Goal: Task Accomplishment & Management: Complete application form

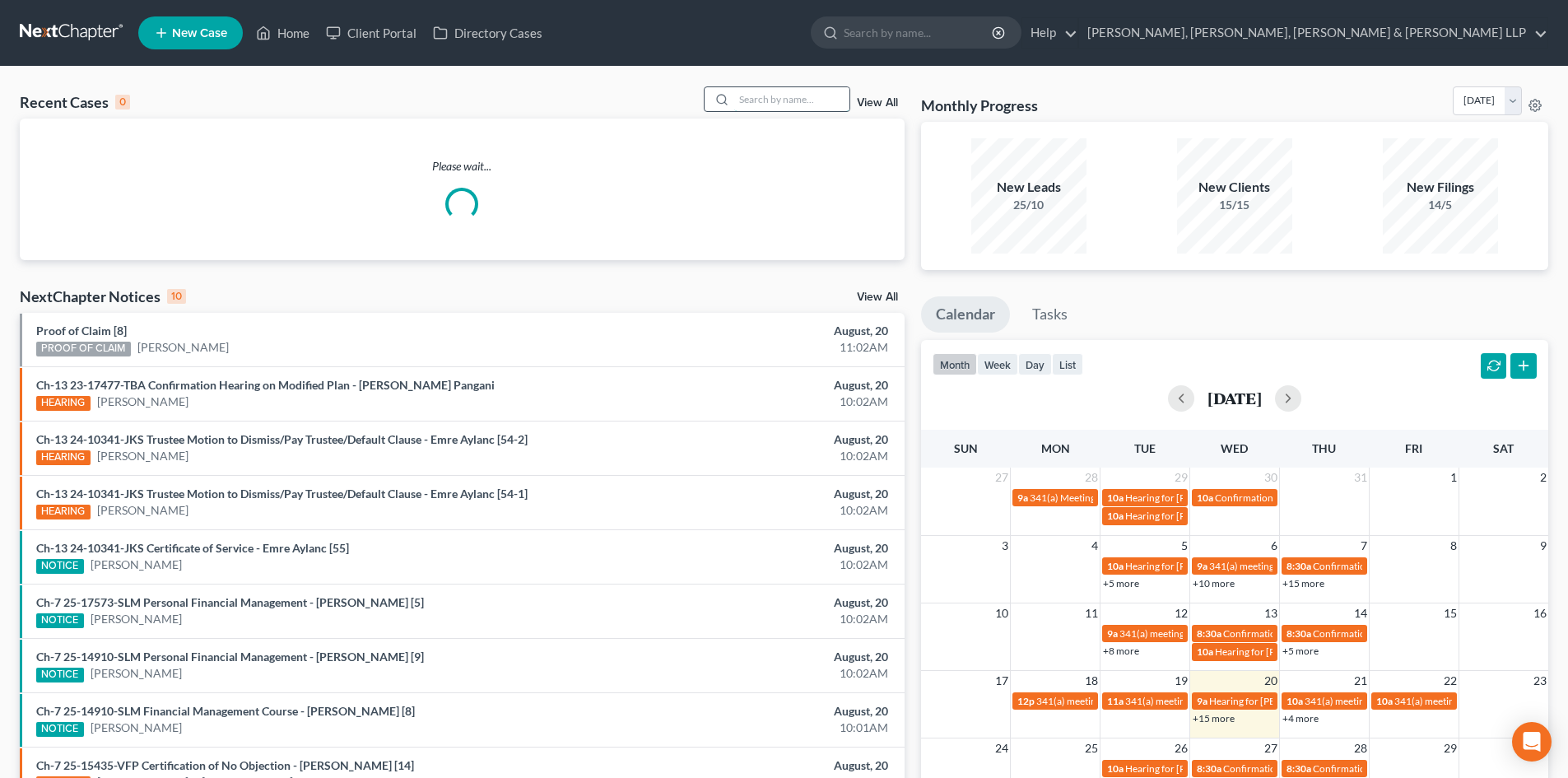
click at [757, 95] on input "search" at bounding box center [792, 99] width 116 height 23
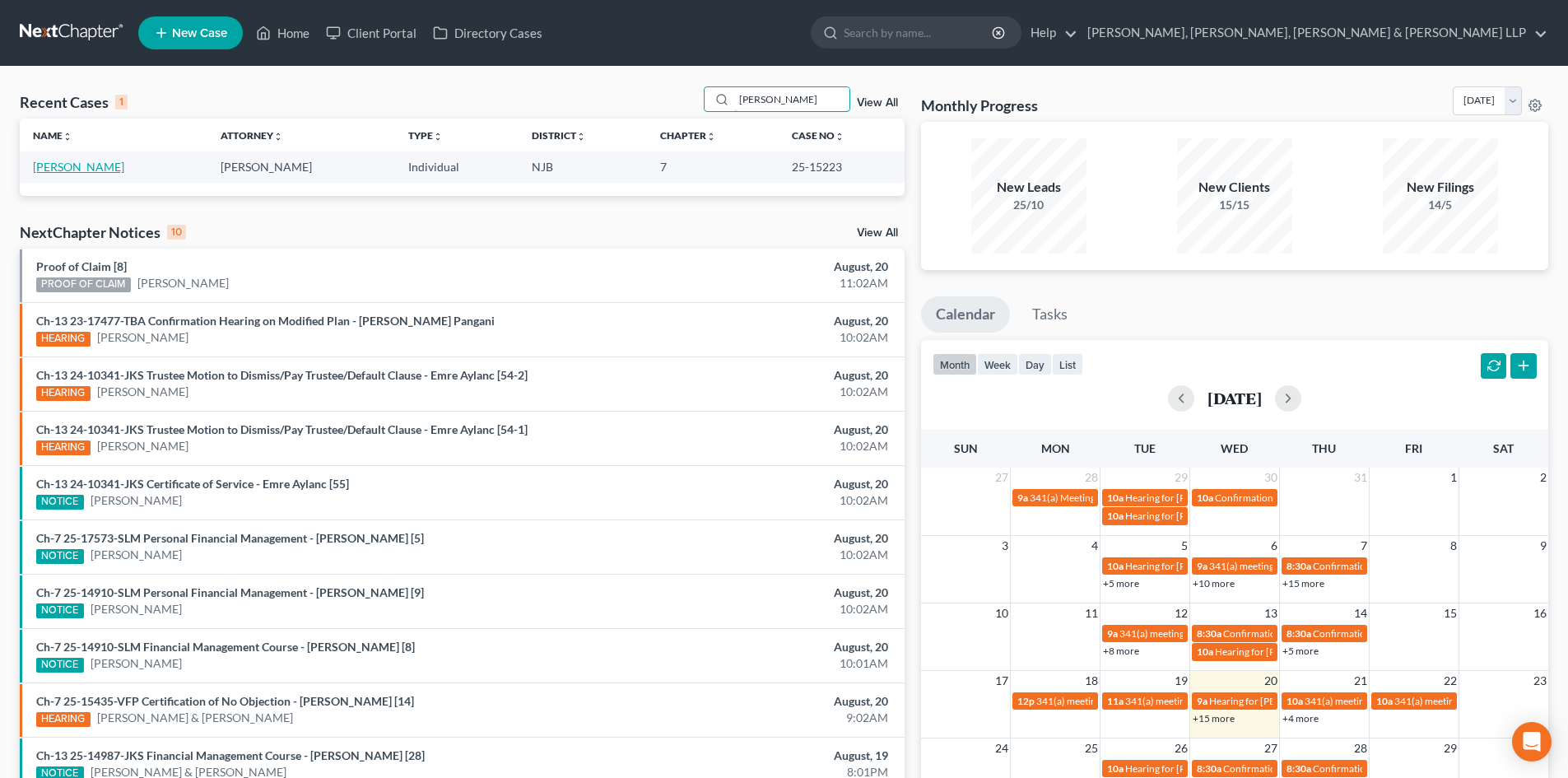
type input "[PERSON_NAME]"
click at [73, 170] on link "[PERSON_NAME]" at bounding box center [78, 167] width 91 height 14
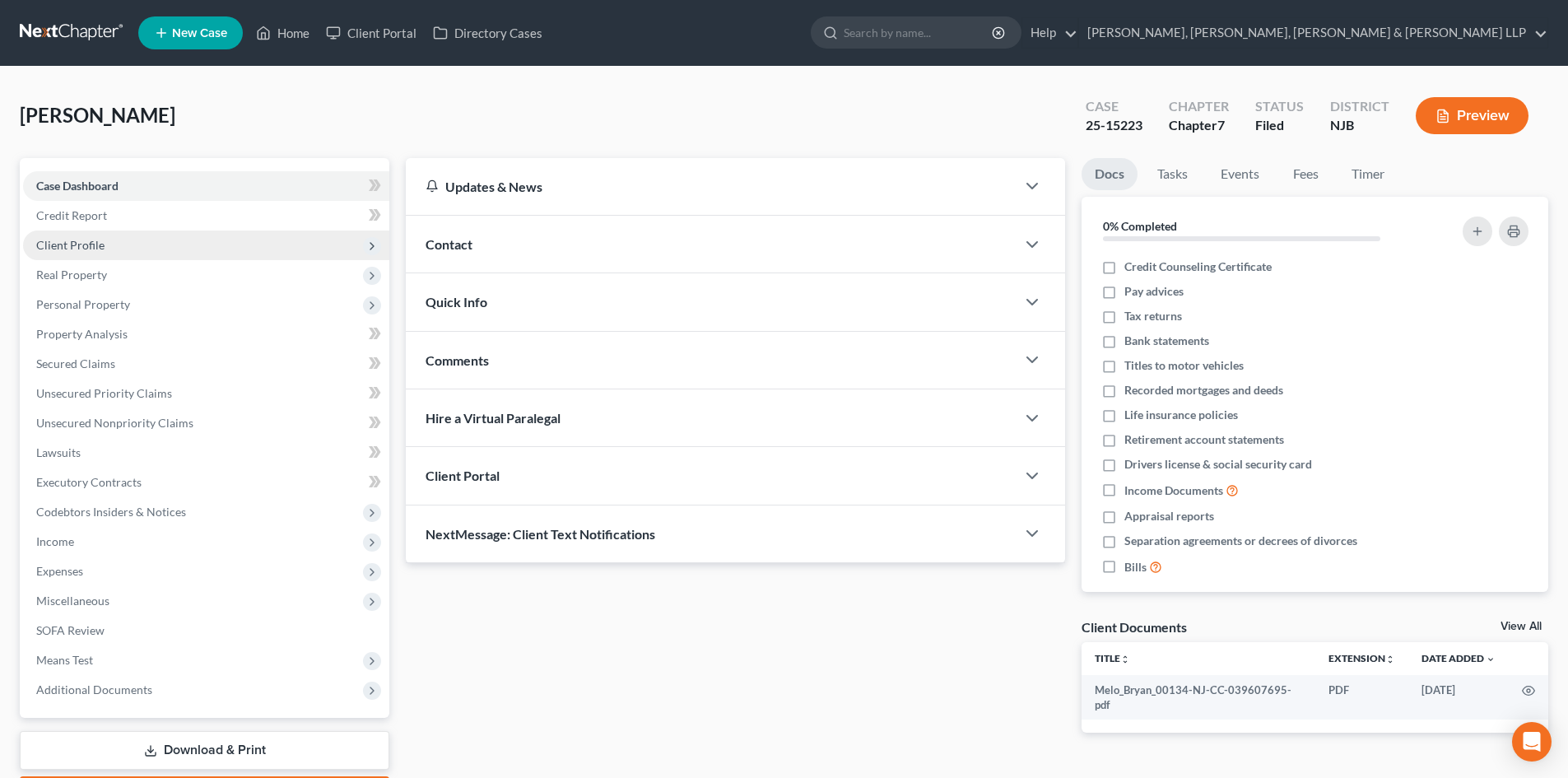
click at [84, 248] on span "Client Profile" at bounding box center [70, 245] width 69 height 14
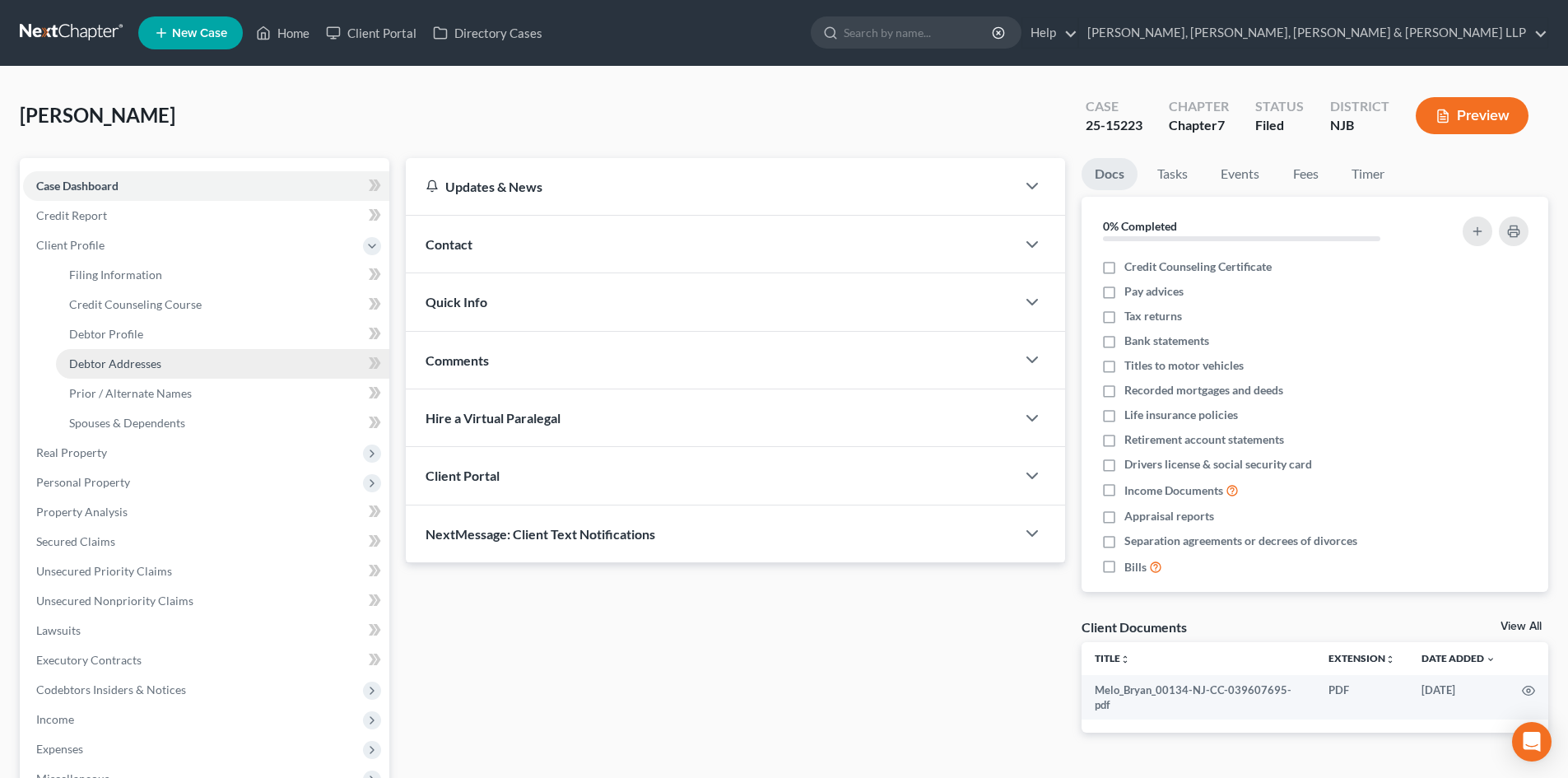
click at [129, 360] on span "Debtor Addresses" at bounding box center [116, 363] width 92 height 14
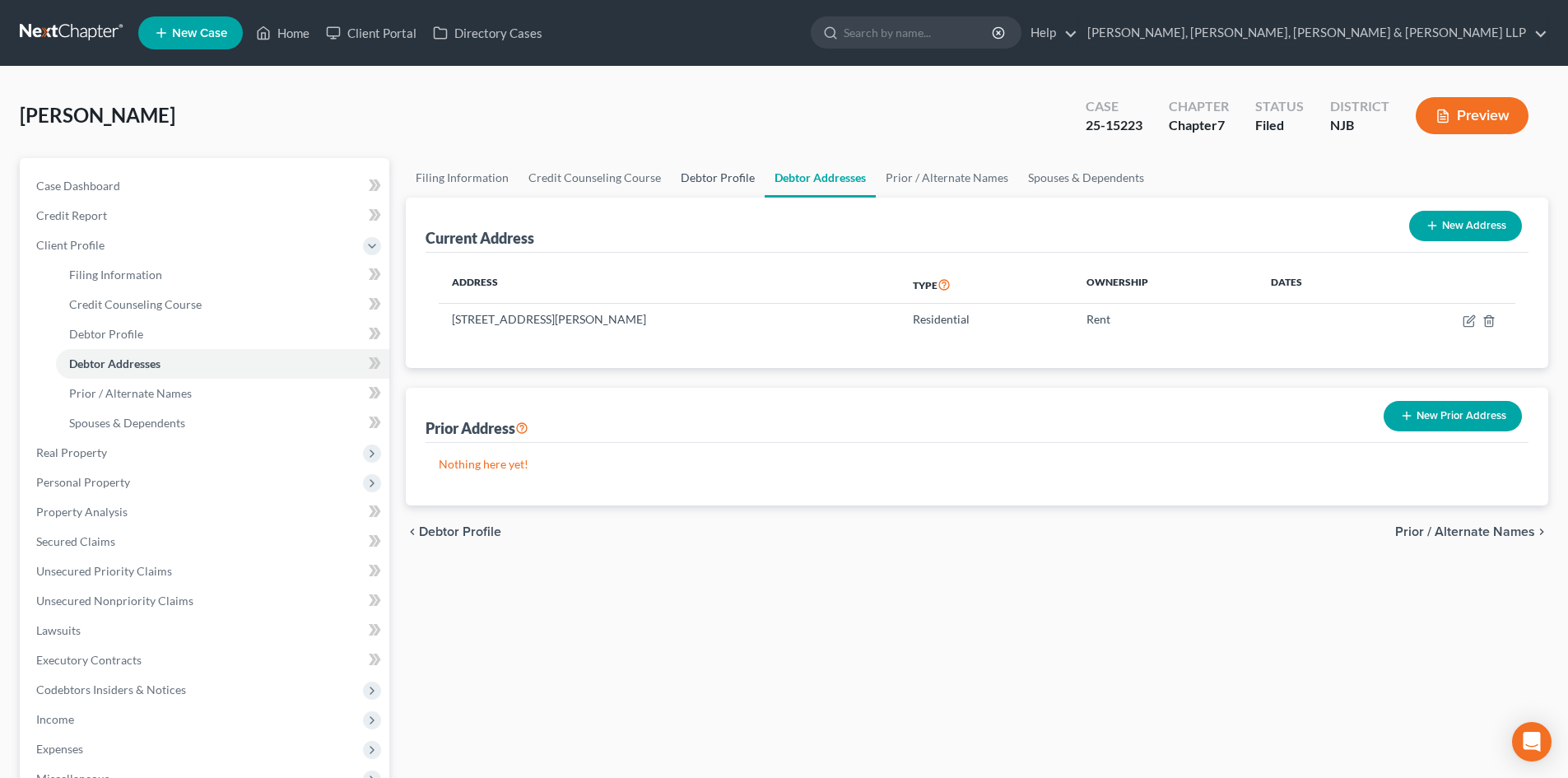
click at [712, 176] on link "Debtor Profile" at bounding box center [718, 178] width 94 height 39
select select "0"
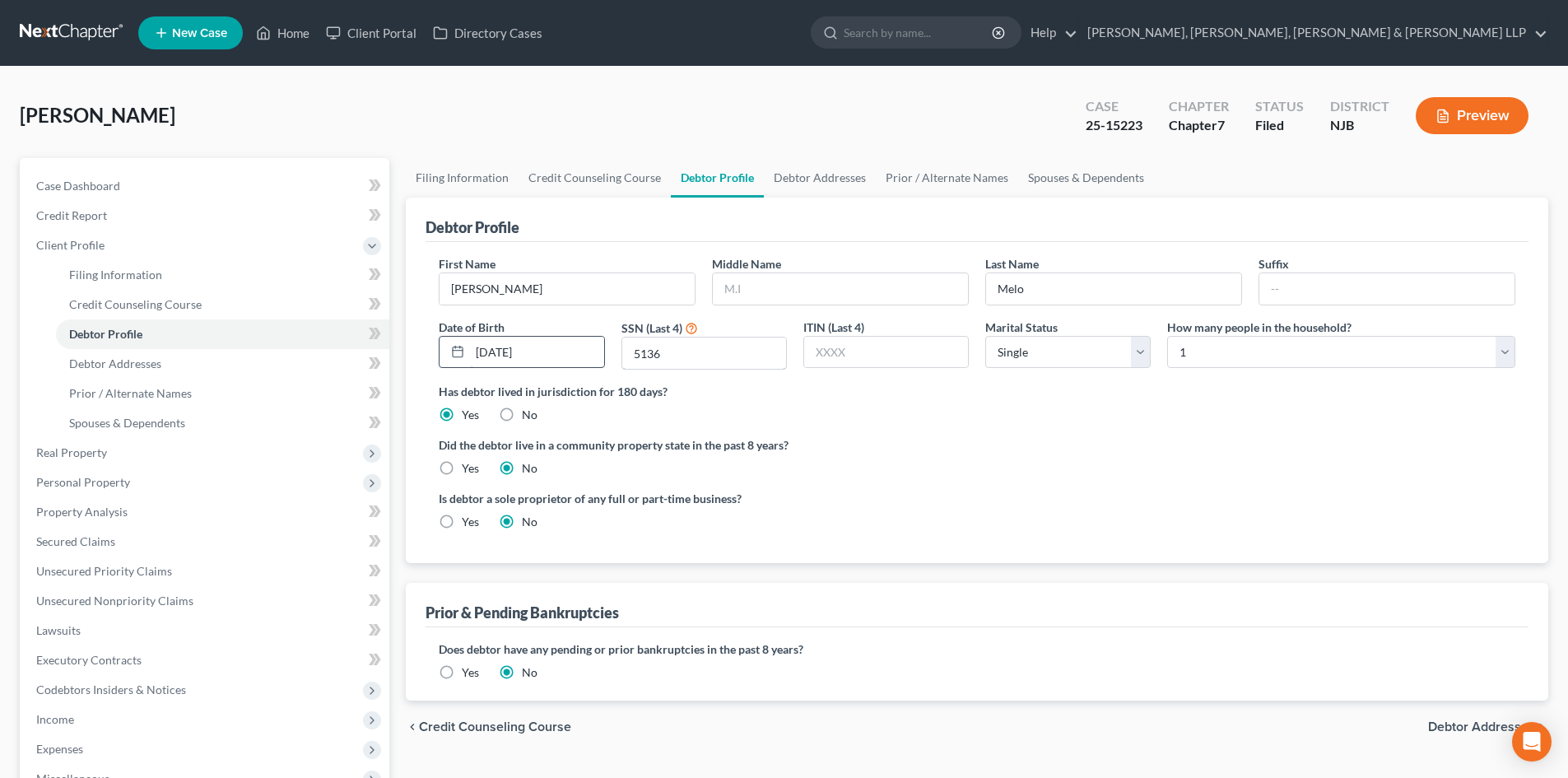
drag, startPoint x: 686, startPoint y: 360, endPoint x: 593, endPoint y: 366, distance: 93.2
click at [593, 366] on div "First Name [PERSON_NAME] Middle Name Last Name [PERSON_NAME] Date of Birth [DEM…" at bounding box center [977, 319] width 1093 height 127
click at [292, 29] on link "Home" at bounding box center [282, 33] width 70 height 29
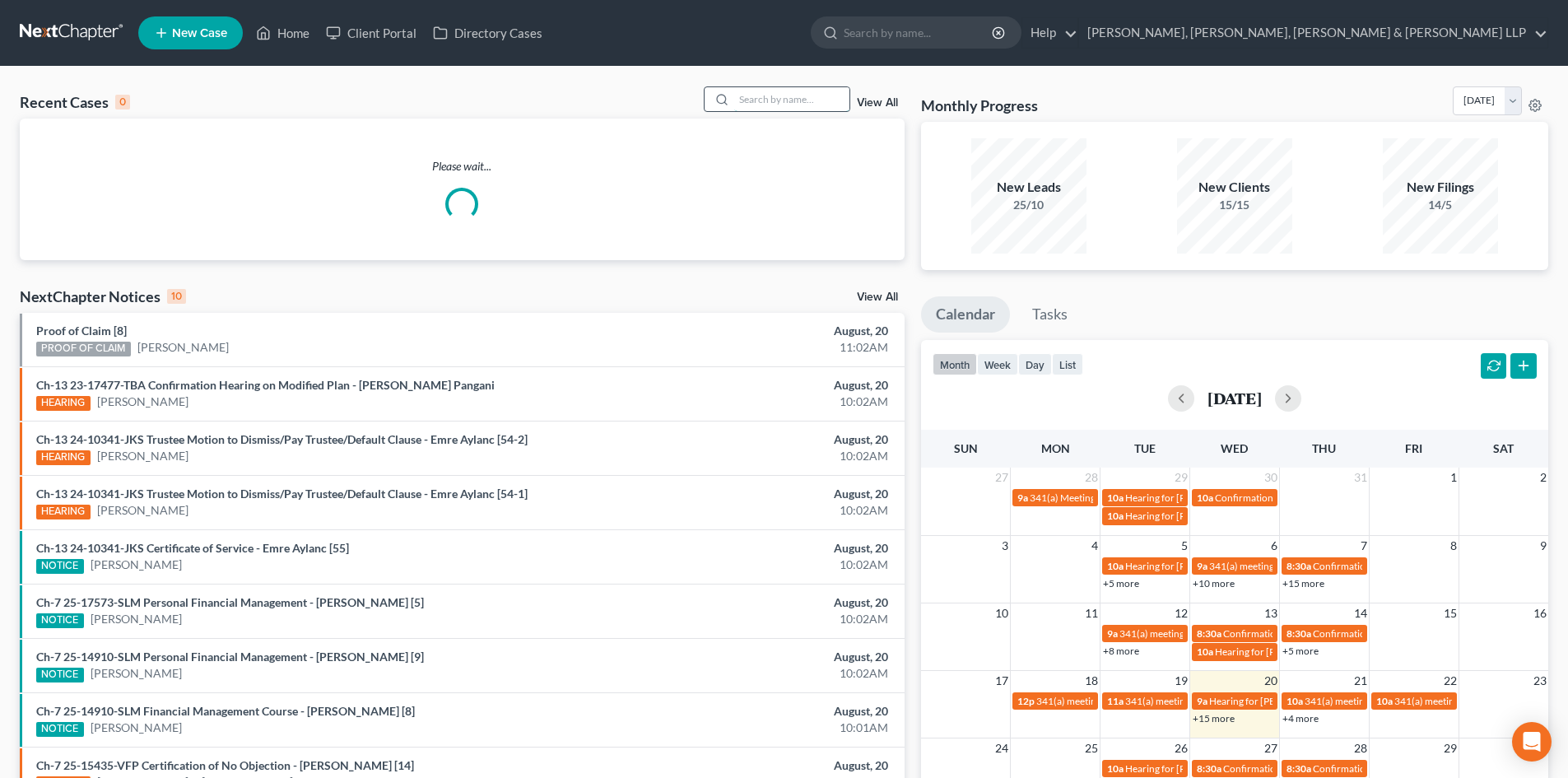
click at [806, 96] on input "search" at bounding box center [792, 99] width 116 height 23
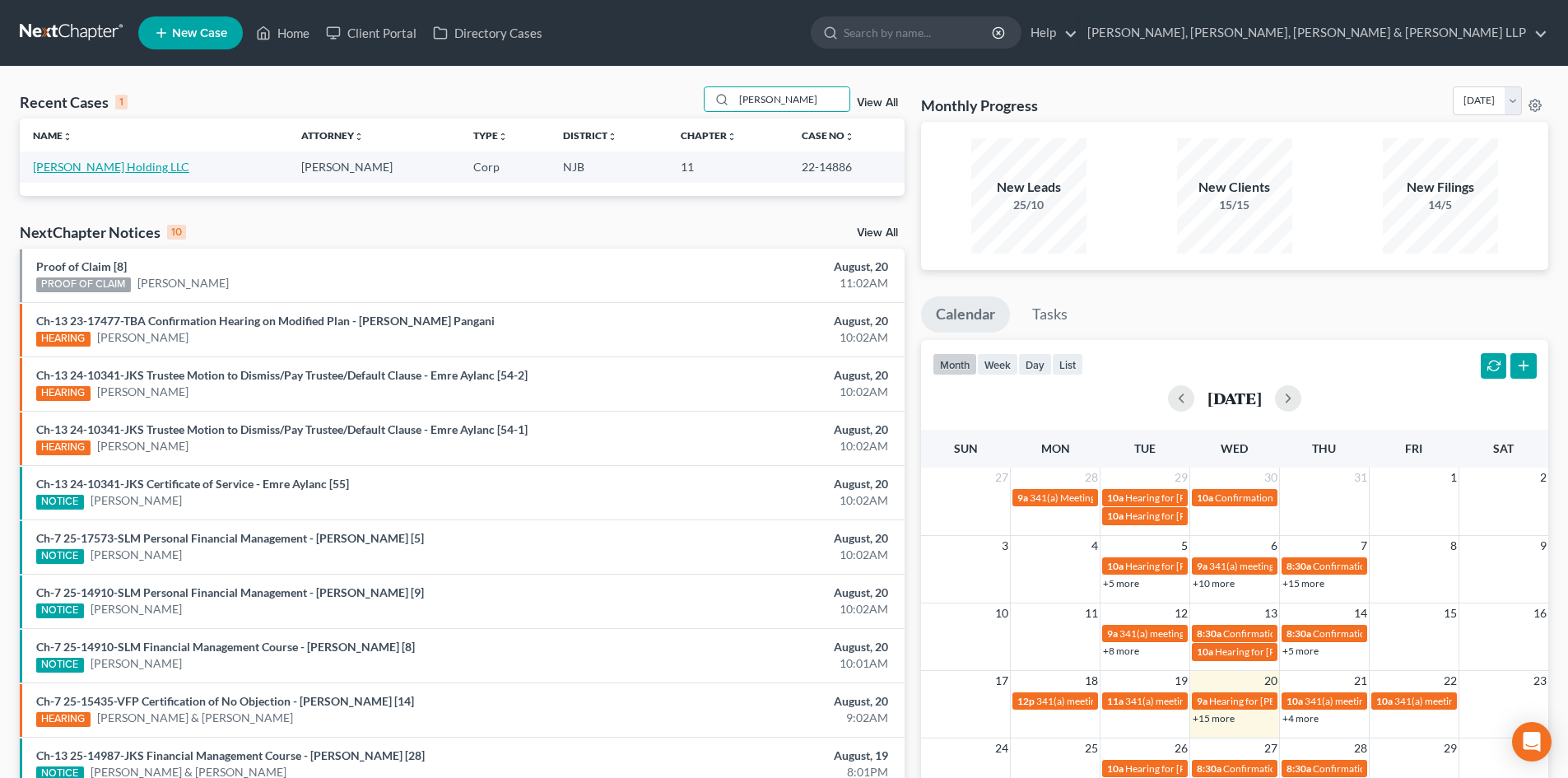
type input "[PERSON_NAME]"
click at [80, 163] on link "[PERSON_NAME] Holding LLC" at bounding box center [111, 167] width 157 height 14
select select "3"
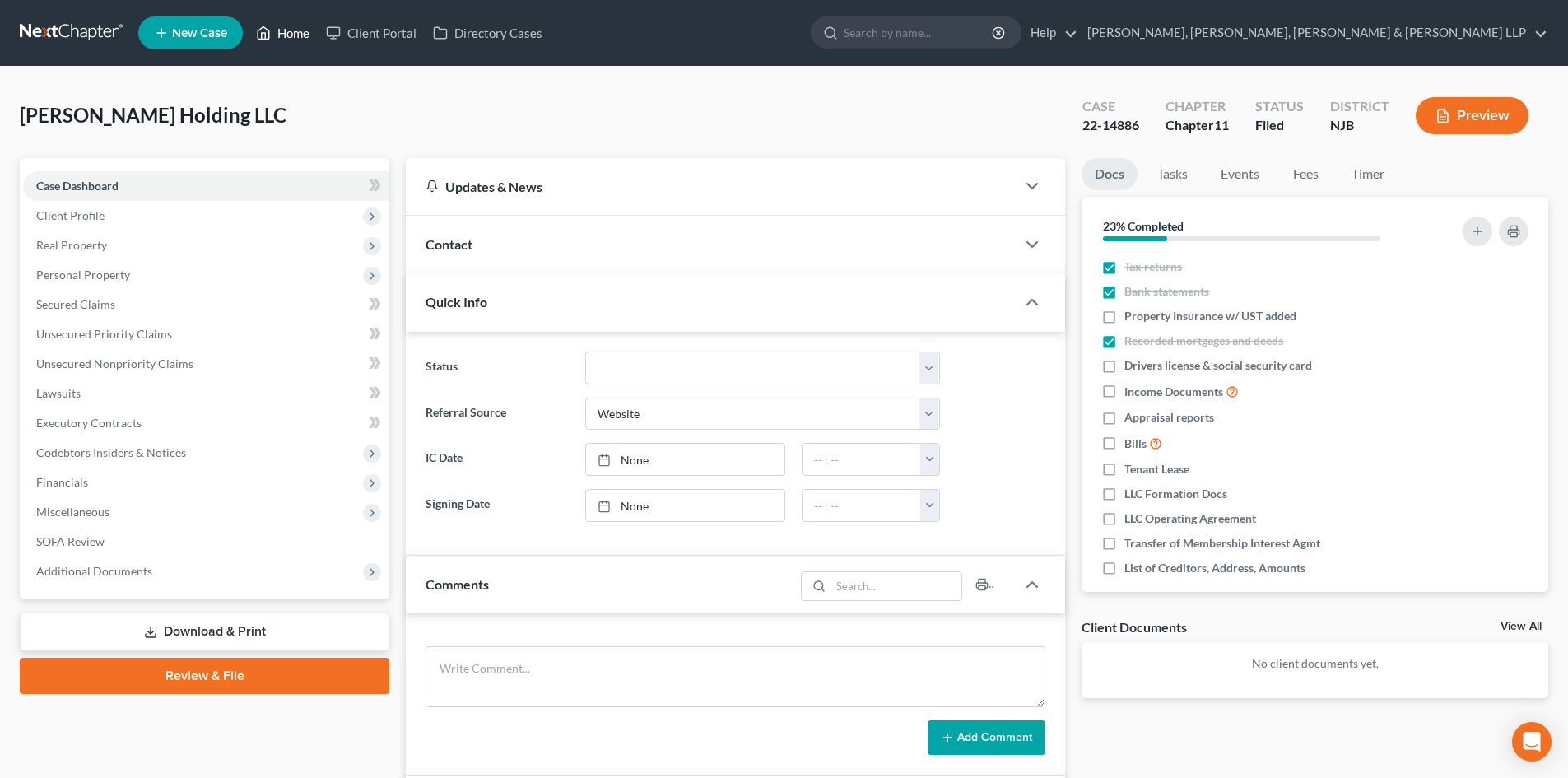
click at [292, 29] on link "Home" at bounding box center [282, 33] width 70 height 29
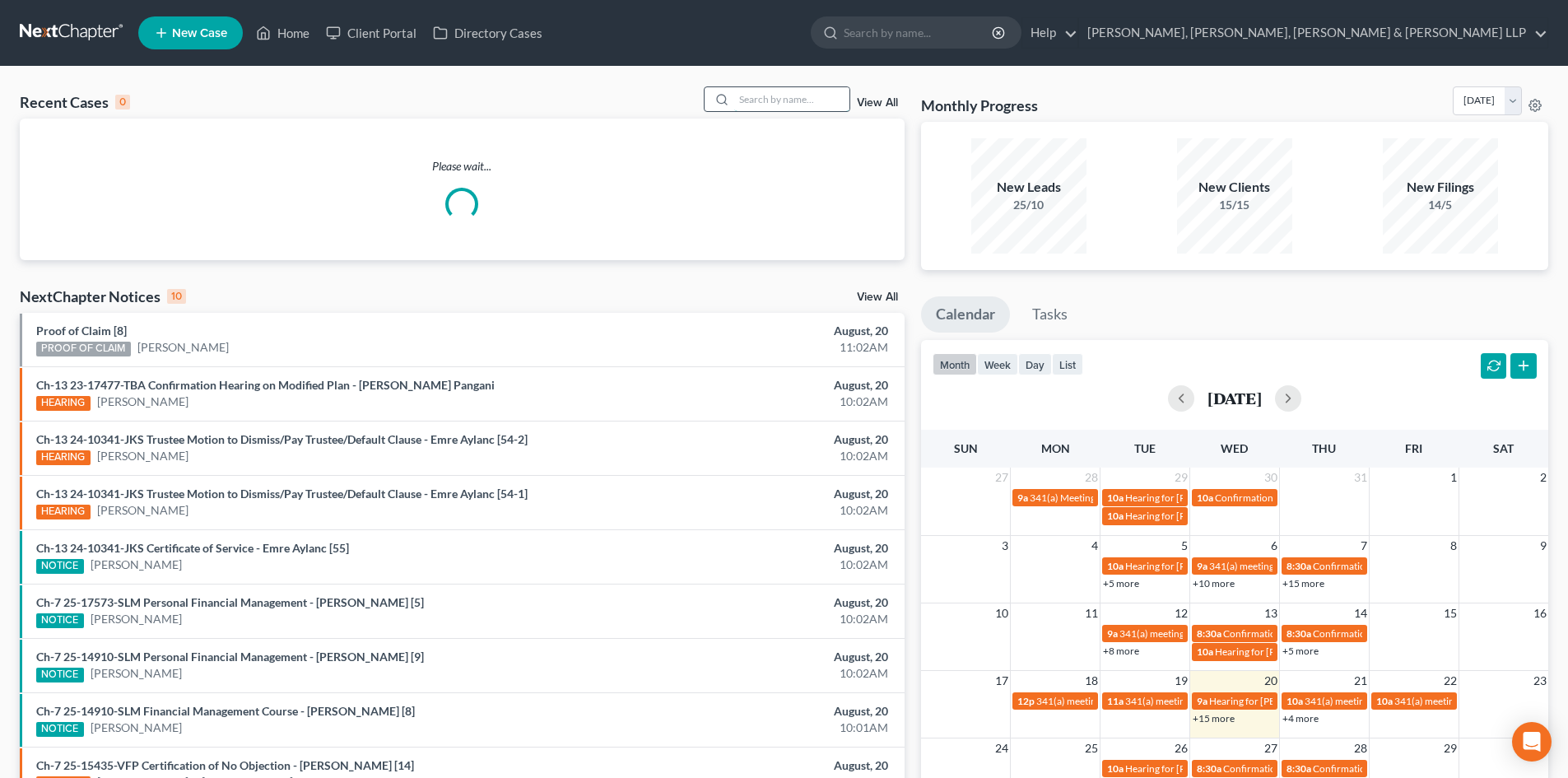
click at [828, 101] on input "search" at bounding box center [792, 99] width 116 height 23
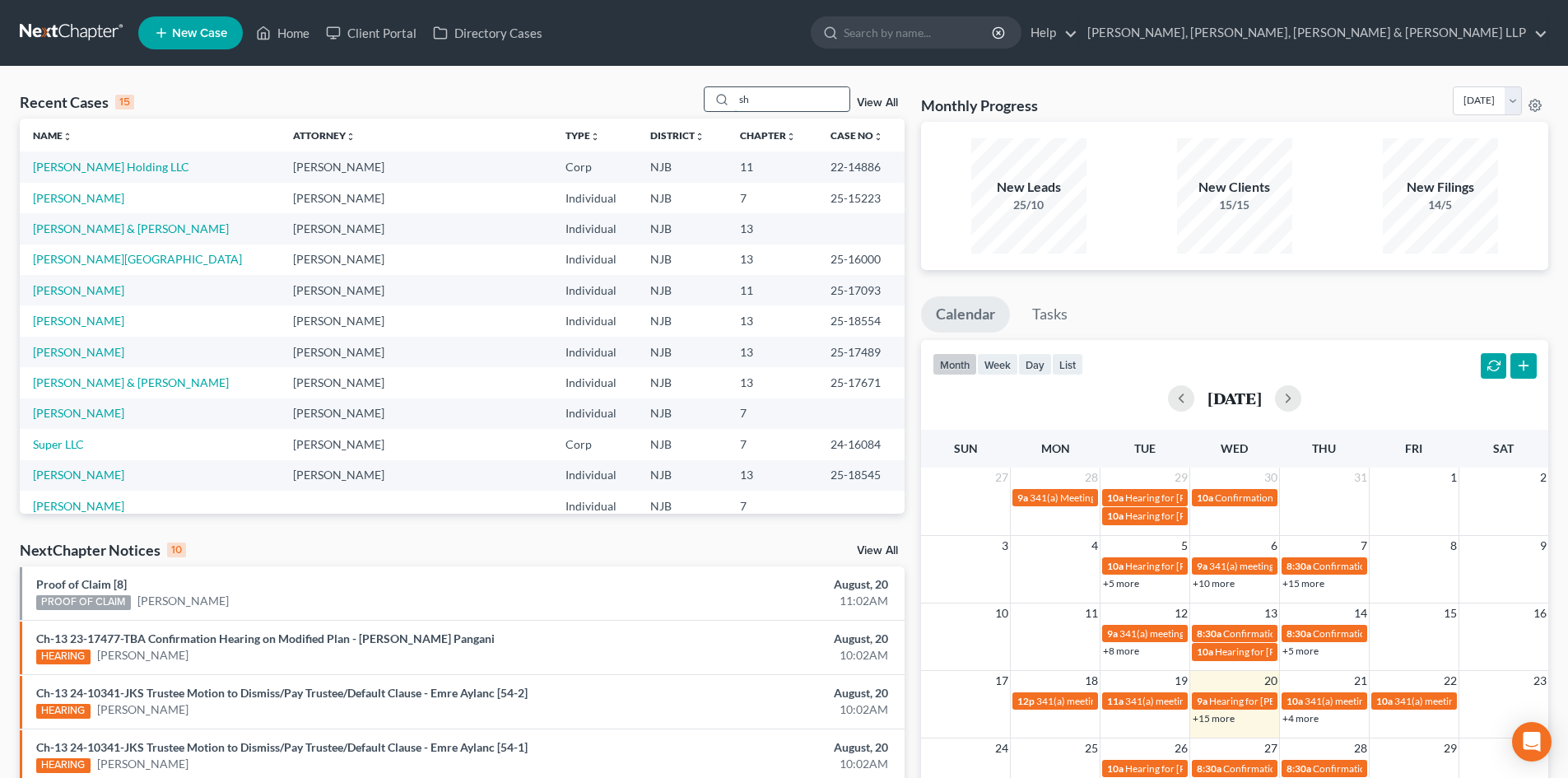
type input "s"
paste input "KF5AC6"
type input "K"
paste input "[PERSON_NAME] [PERSON_NAME]"
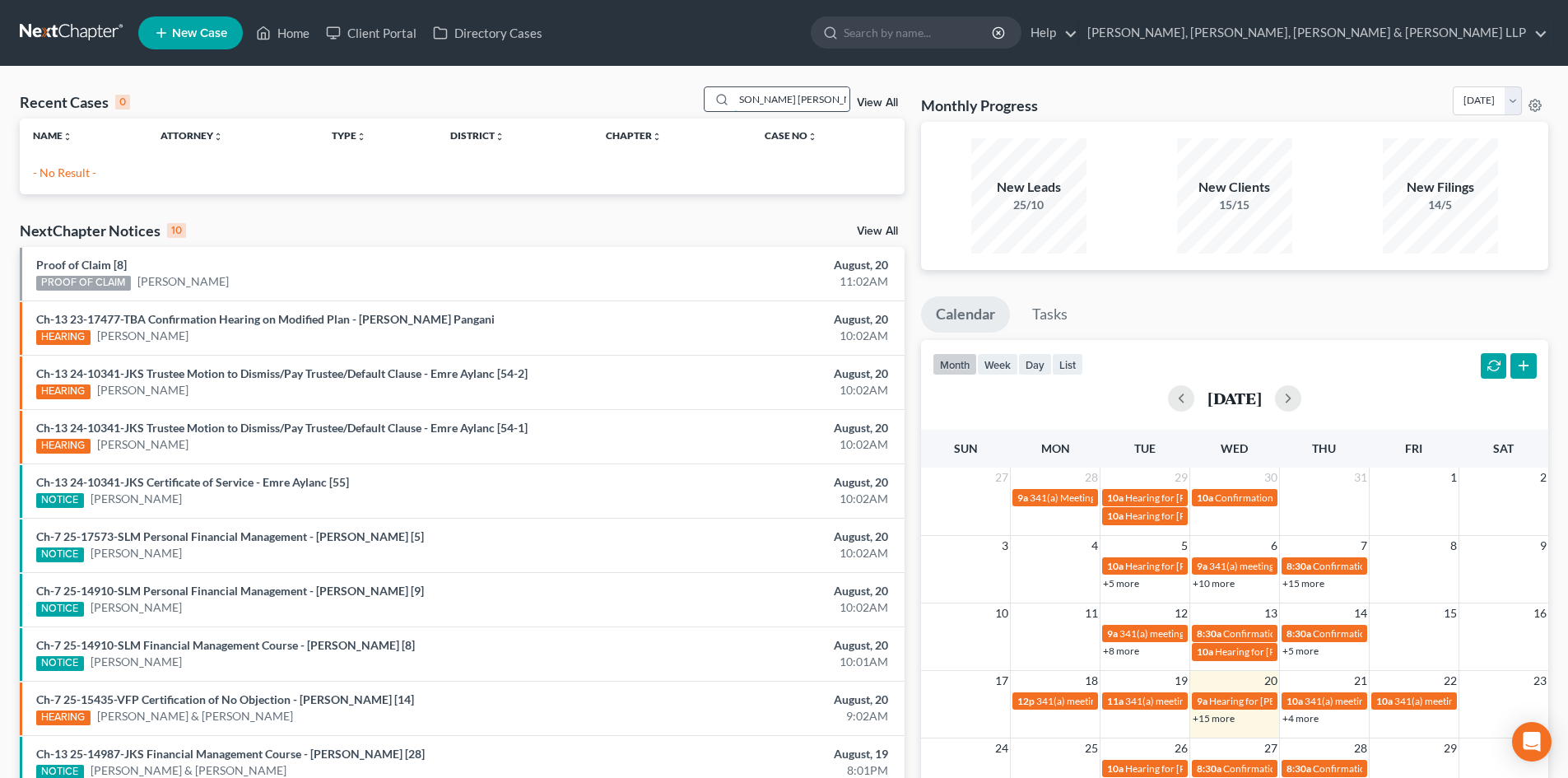
drag, startPoint x: 802, startPoint y: 100, endPoint x: 762, endPoint y: 102, distance: 40.0
click at [762, 102] on input "[PERSON_NAME] [PERSON_NAME]" at bounding box center [792, 99] width 116 height 23
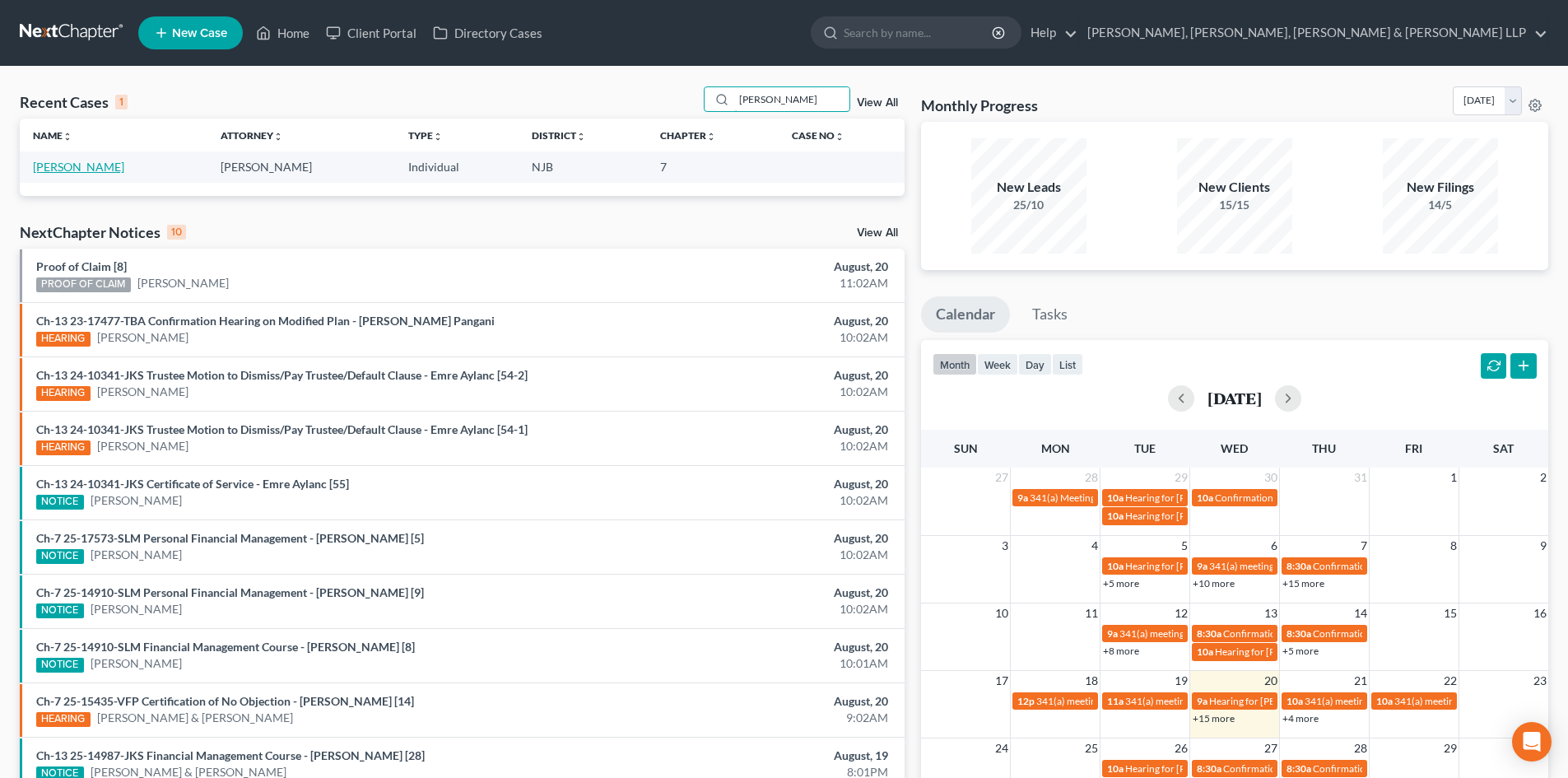
type input "[PERSON_NAME]"
click at [85, 169] on link "[PERSON_NAME]" at bounding box center [78, 167] width 91 height 14
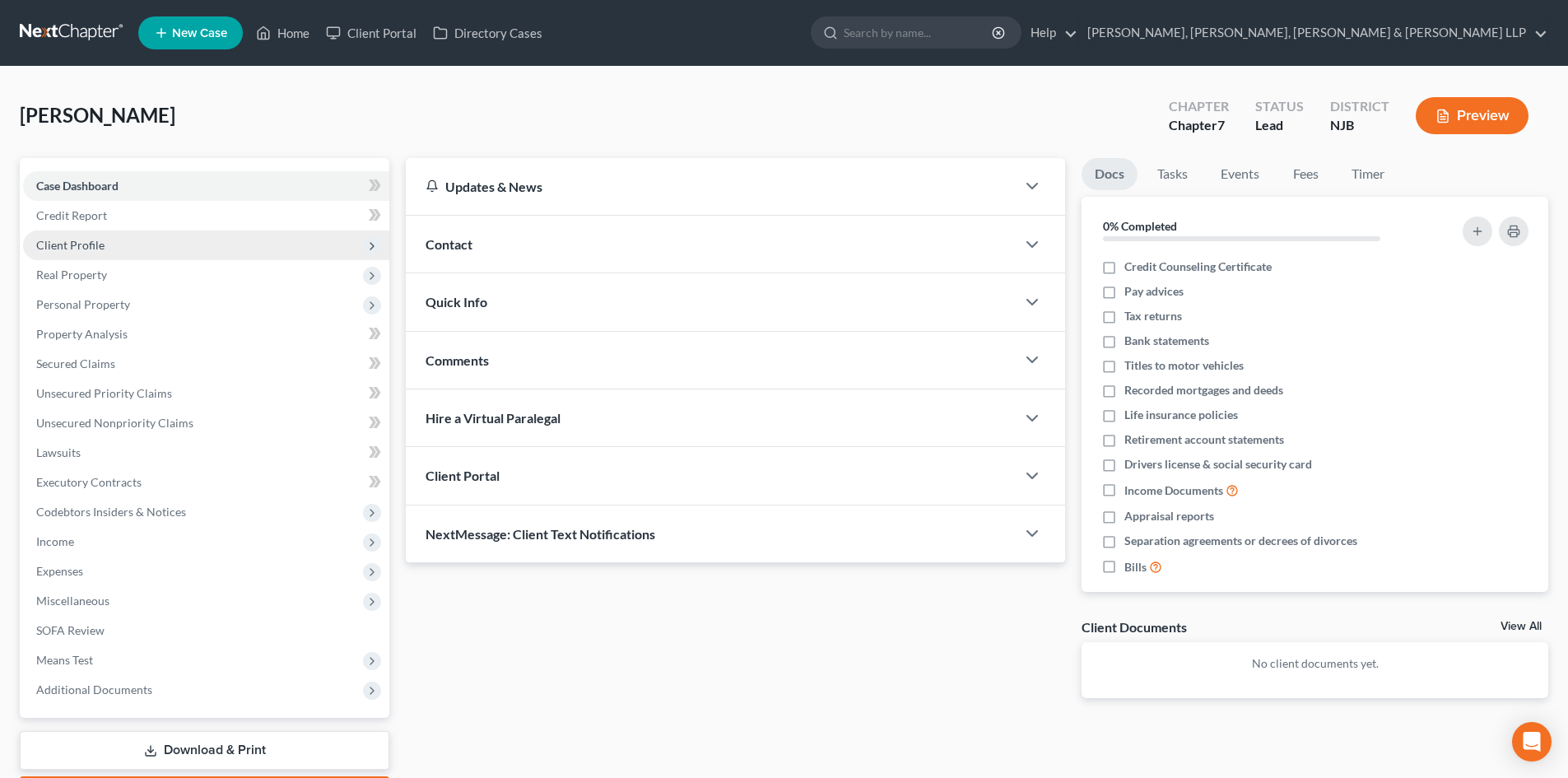
click at [111, 254] on span "Client Profile" at bounding box center [206, 245] width 366 height 29
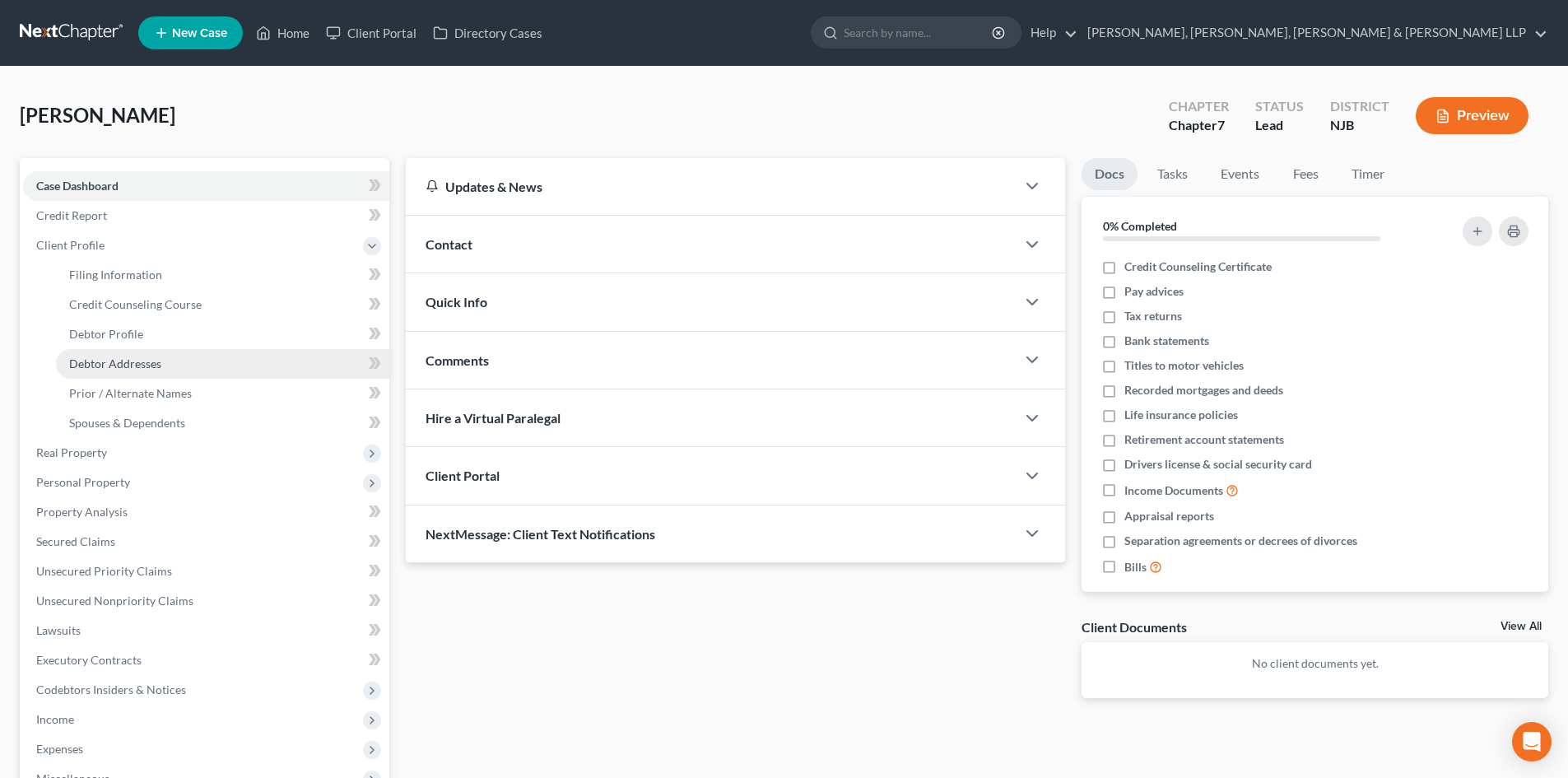
click at [127, 352] on link "Debtor Addresses" at bounding box center [223, 363] width 334 height 29
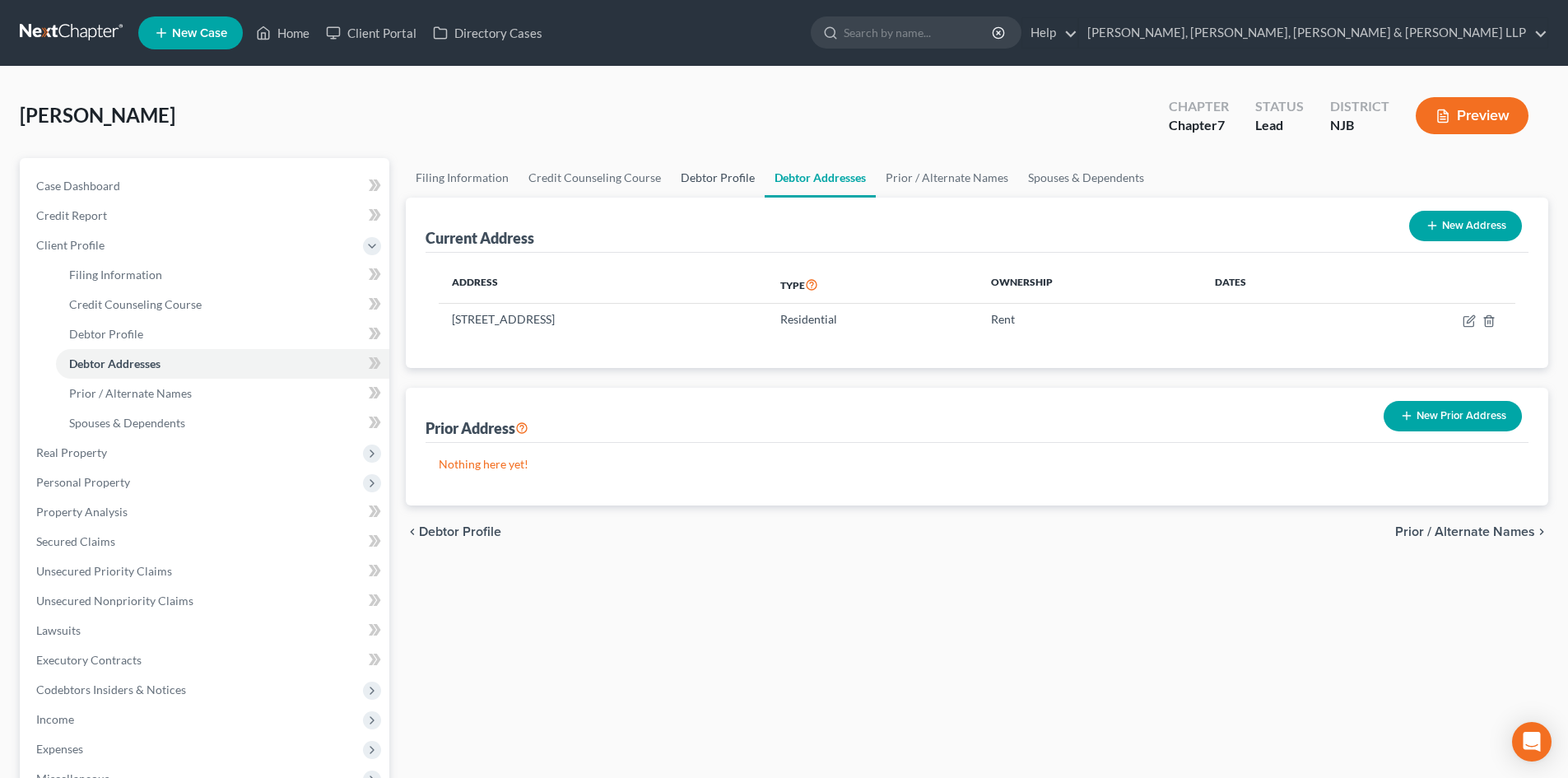
click at [741, 184] on link "Debtor Profile" at bounding box center [718, 178] width 94 height 39
select select "0"
